Goal: Task Accomplishment & Management: Complete application form

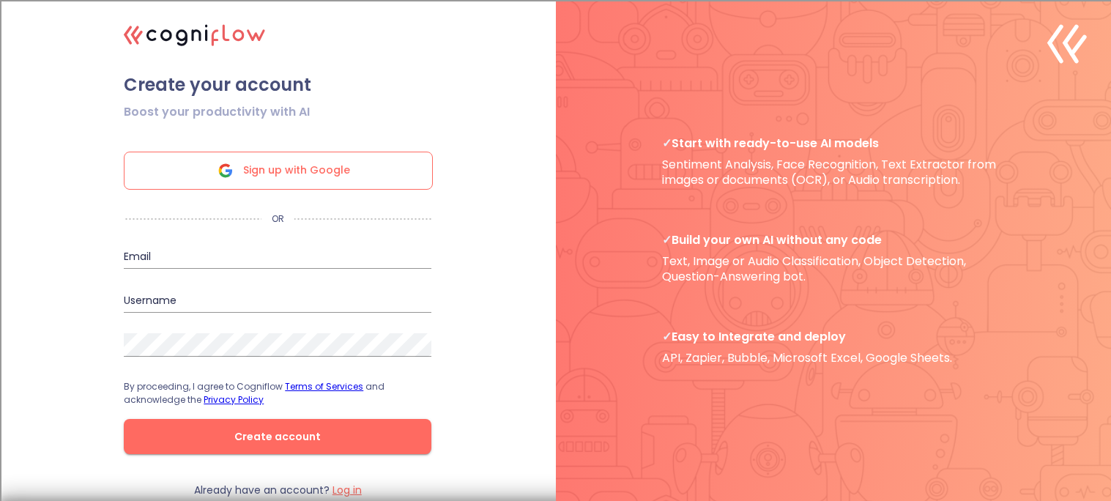
click at [210, 251] on input "email" at bounding box center [278, 256] width 308 height 23
type input "[EMAIL_ADDRESS][DOMAIN_NAME]"
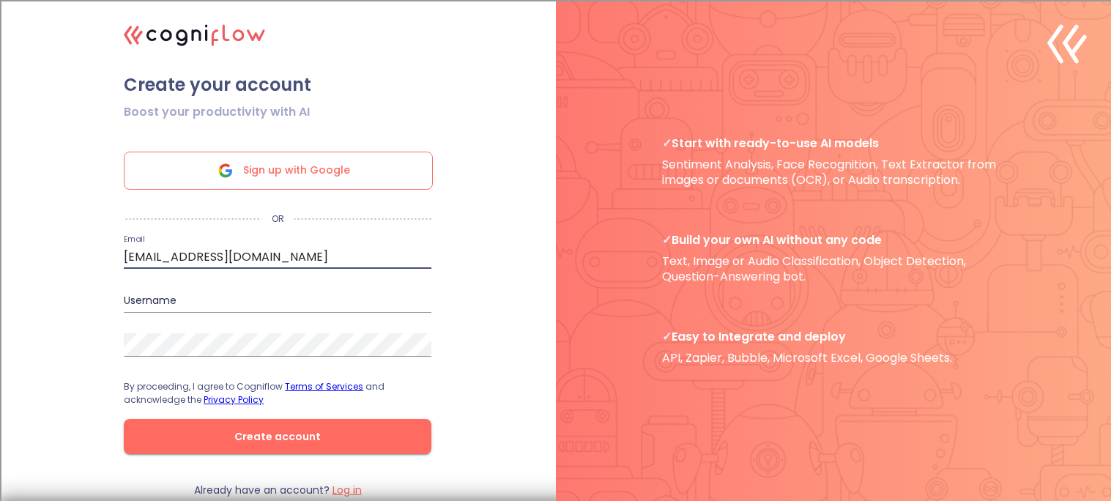
click at [196, 297] on input "text" at bounding box center [278, 300] width 308 height 23
type input "gabriella.lewis9049"
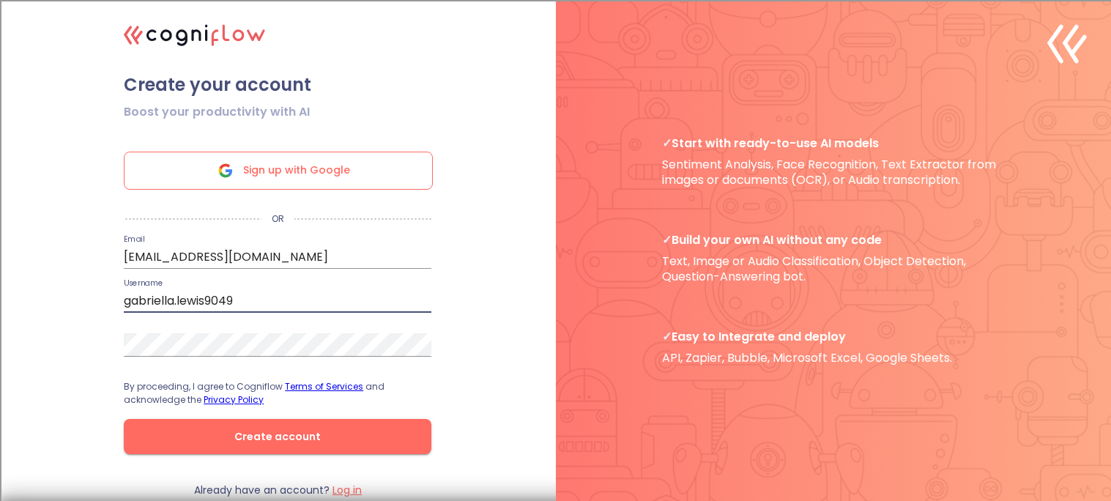
drag, startPoint x: 251, startPoint y: 294, endPoint x: 94, endPoint y: 305, distance: 157.9
click at [95, 305] on form "Boost your productivity with AI Sign up with Google OR Email [EMAIL_ADDRESS][DO…" at bounding box center [278, 290] width 366 height 388
type input "Ellammm06012012"
click at [0, 406] on div ".cls-1{fill:#141624;}.cls-2{fill:#eb5e60;}.cls-3{fill:none;stroke:#eb5e60;strok…" at bounding box center [555, 250] width 1111 height 501
click at [327, 434] on span "Create account" at bounding box center [277, 437] width 261 height 18
